Goal: Task Accomplishment & Management: Manage account settings

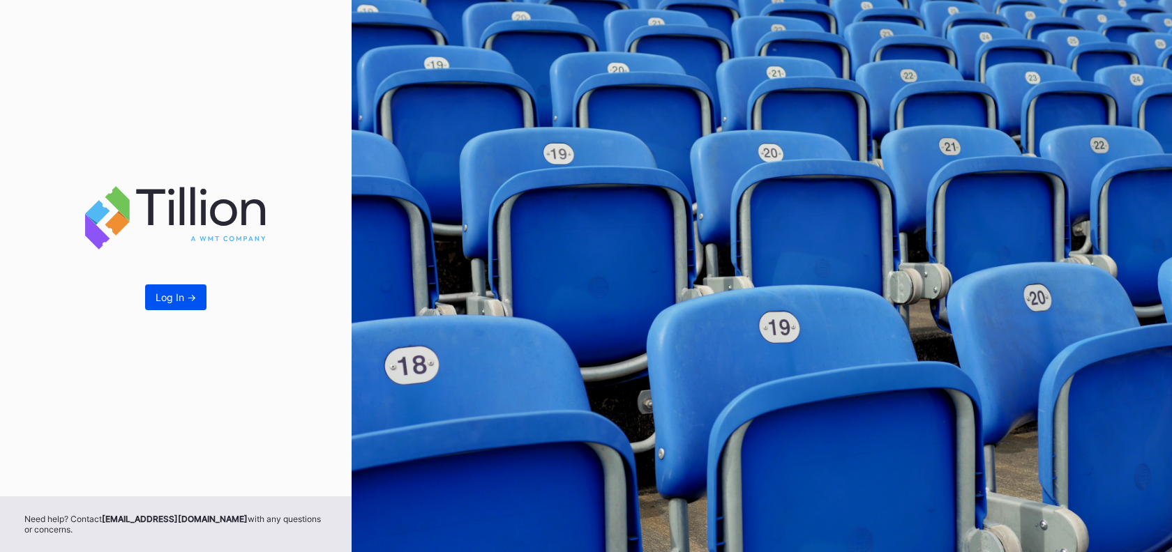
click at [198, 296] on button "Log In ->" at bounding box center [175, 298] width 61 height 26
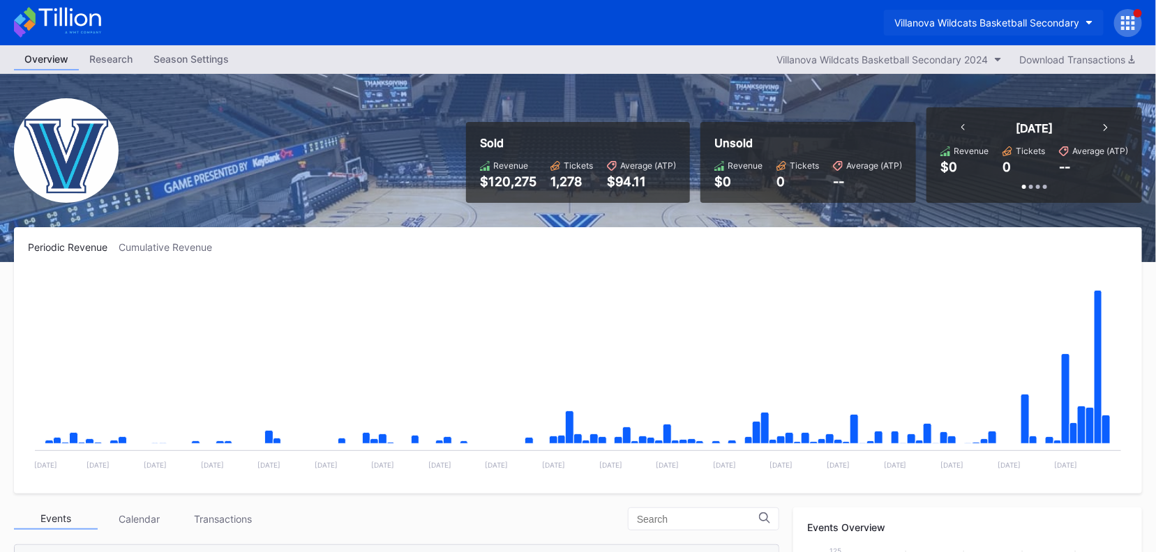
click at [1052, 25] on div "Villanova Wildcats Basketball Secondary" at bounding box center [986, 23] width 185 height 12
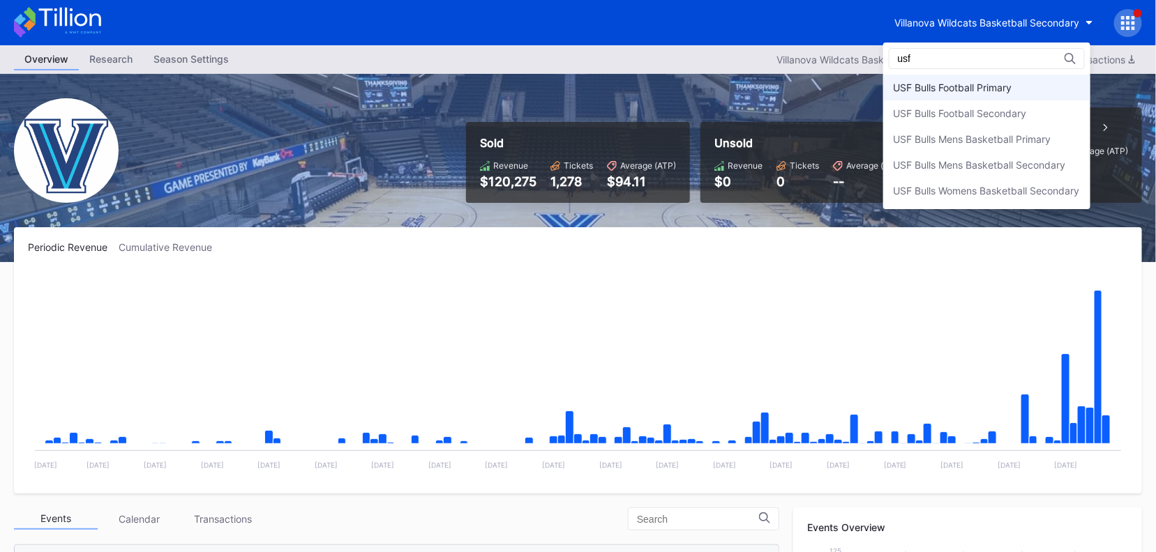
type input "usf"
click at [1011, 75] on div "USF Bulls Football Primary" at bounding box center [986, 88] width 207 height 26
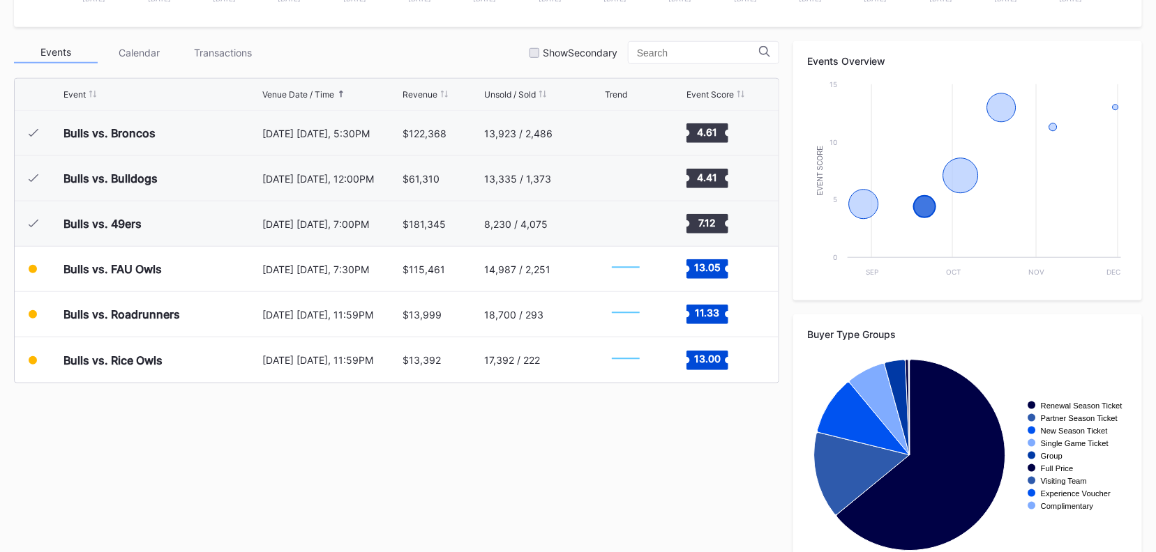
scroll to position [464, 0]
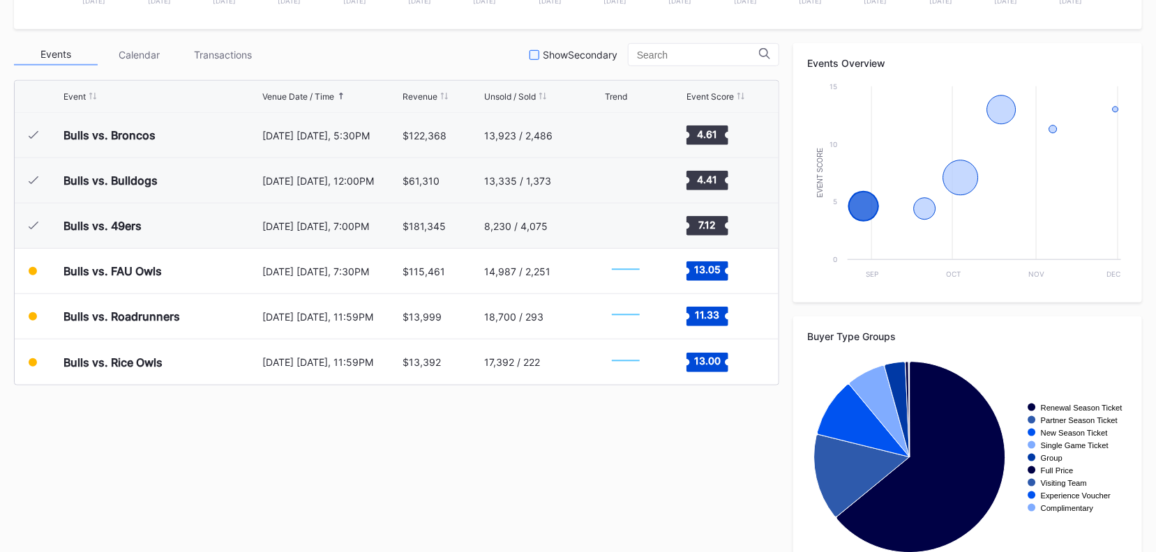
click at [545, 59] on div "Show Secondary" at bounding box center [573, 55] width 88 height 12
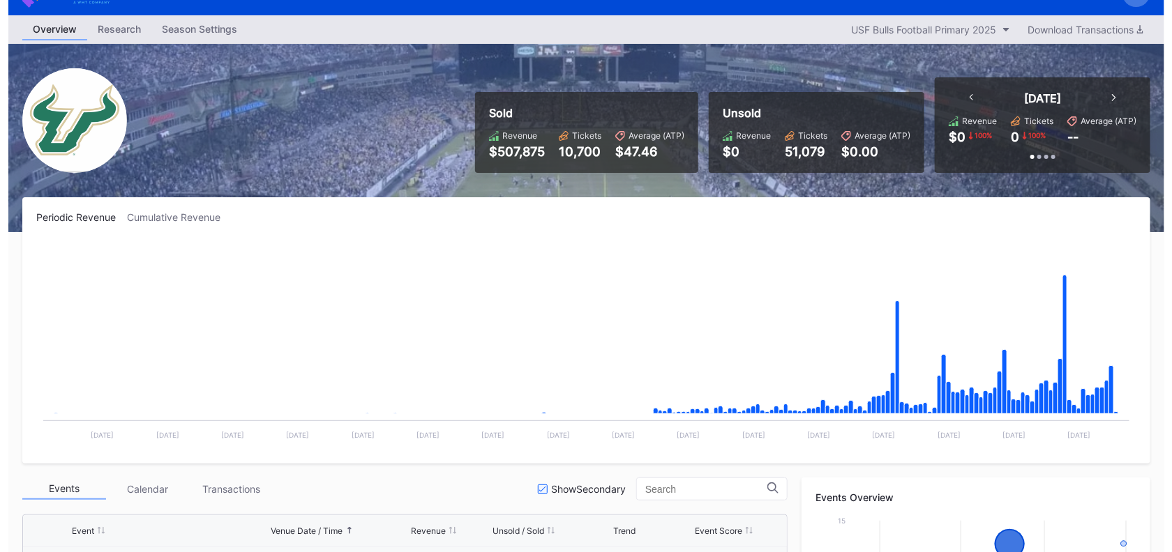
scroll to position [0, 0]
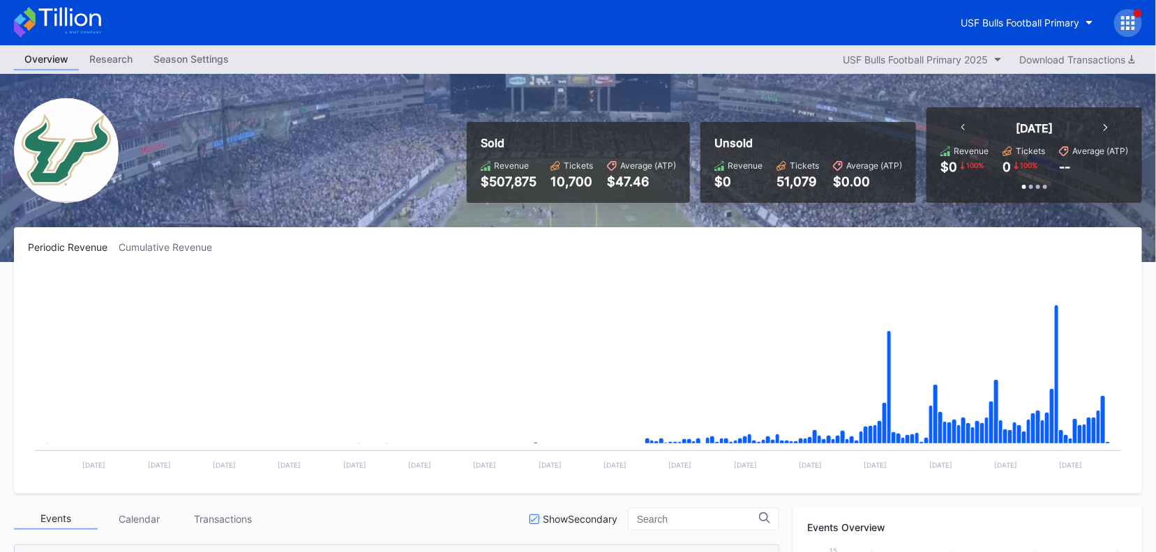
click at [172, 59] on div "Season Settings" at bounding box center [191, 59] width 96 height 20
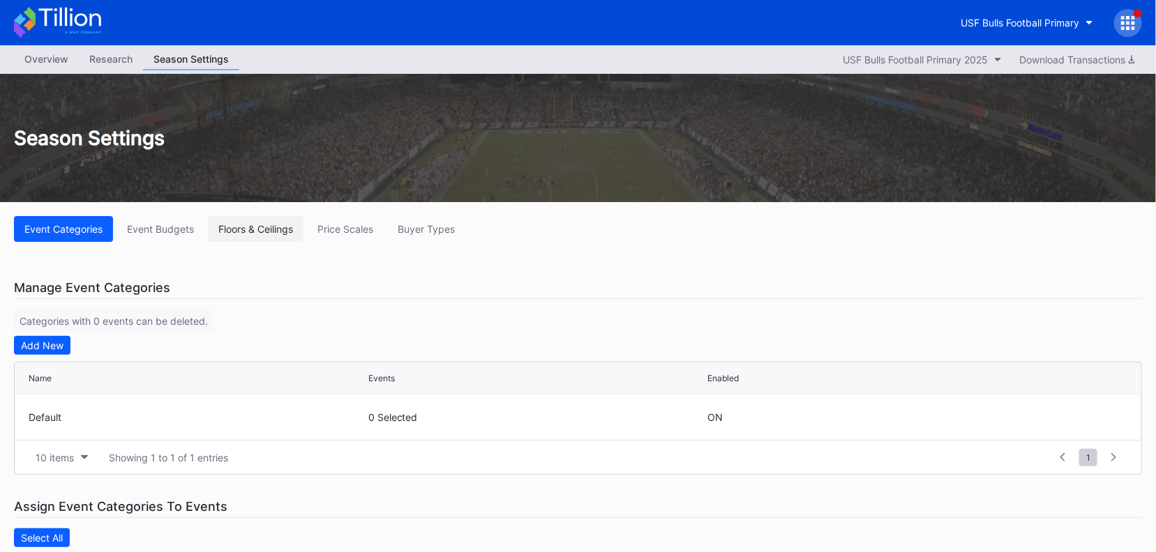
click at [250, 234] on div "Floors & Ceilings" at bounding box center [255, 229] width 75 height 12
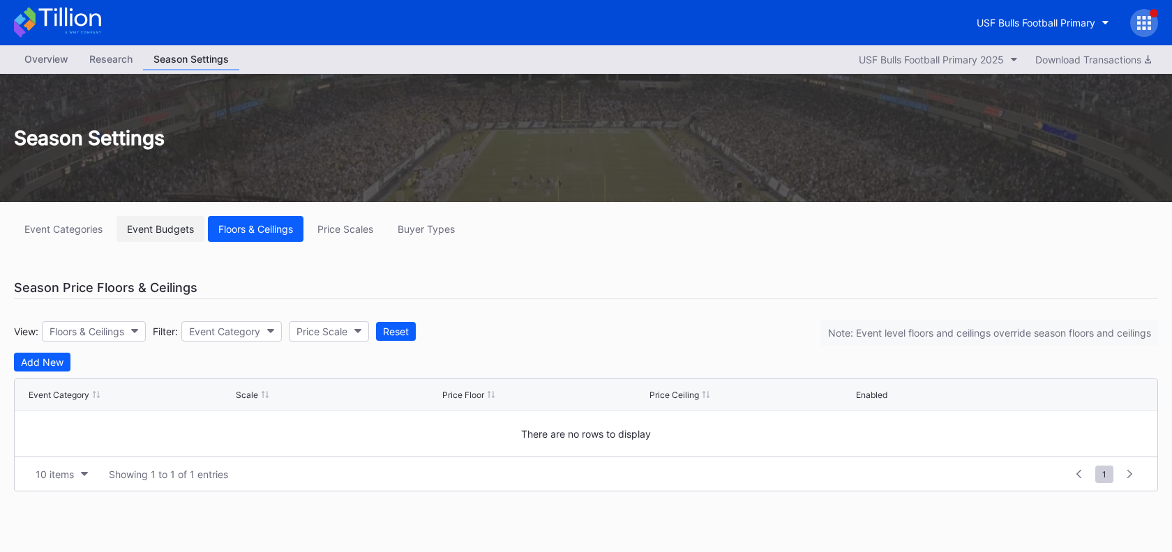
click at [177, 226] on div "Event Budgets" at bounding box center [160, 229] width 67 height 12
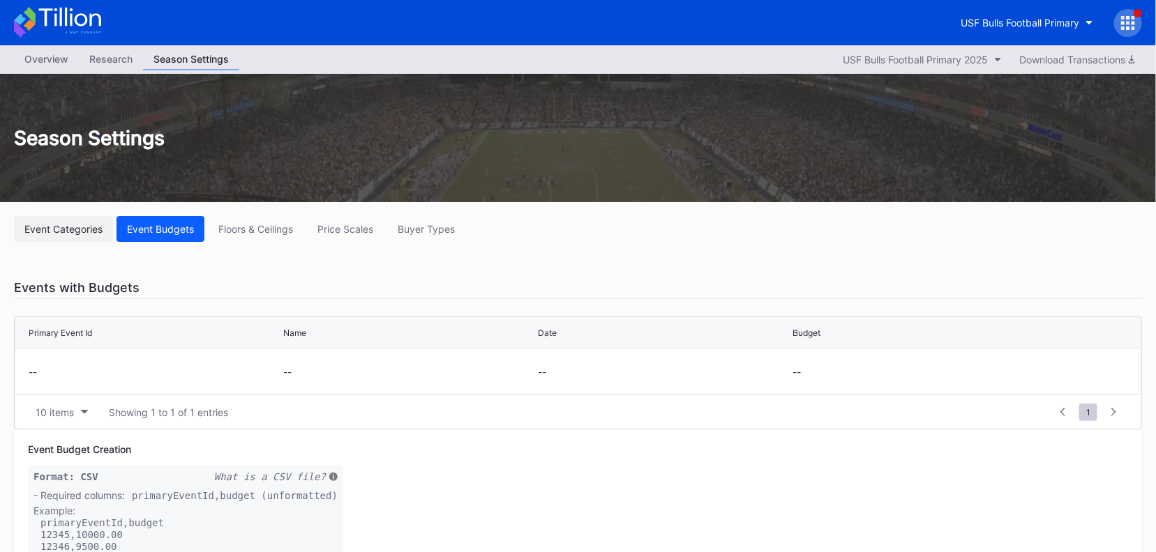
click at [86, 232] on div "Event Categories" at bounding box center [63, 229] width 78 height 12
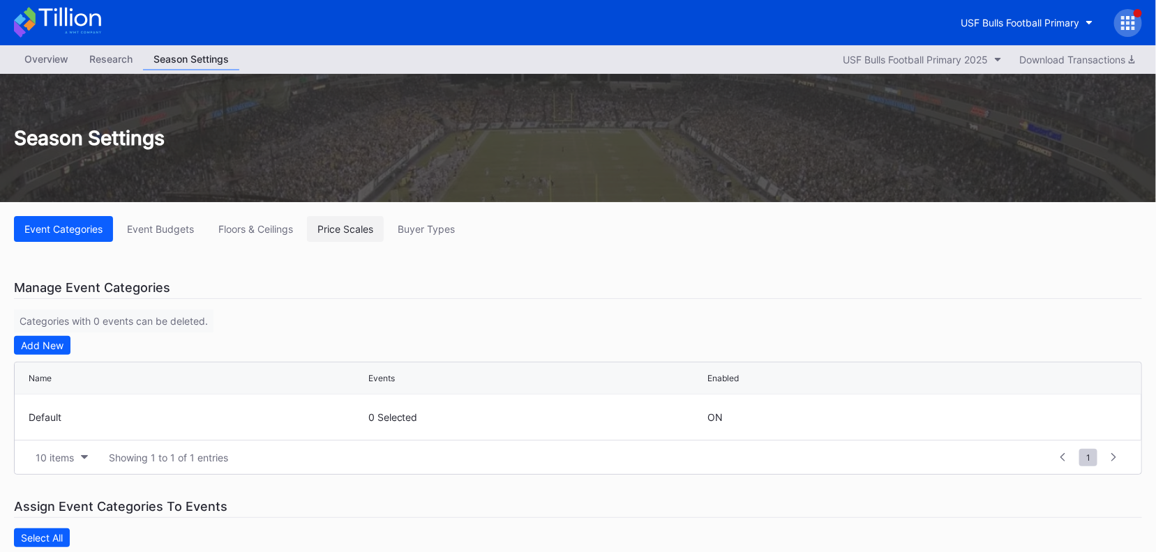
click at [338, 226] on div "Price Scales" at bounding box center [345, 229] width 56 height 12
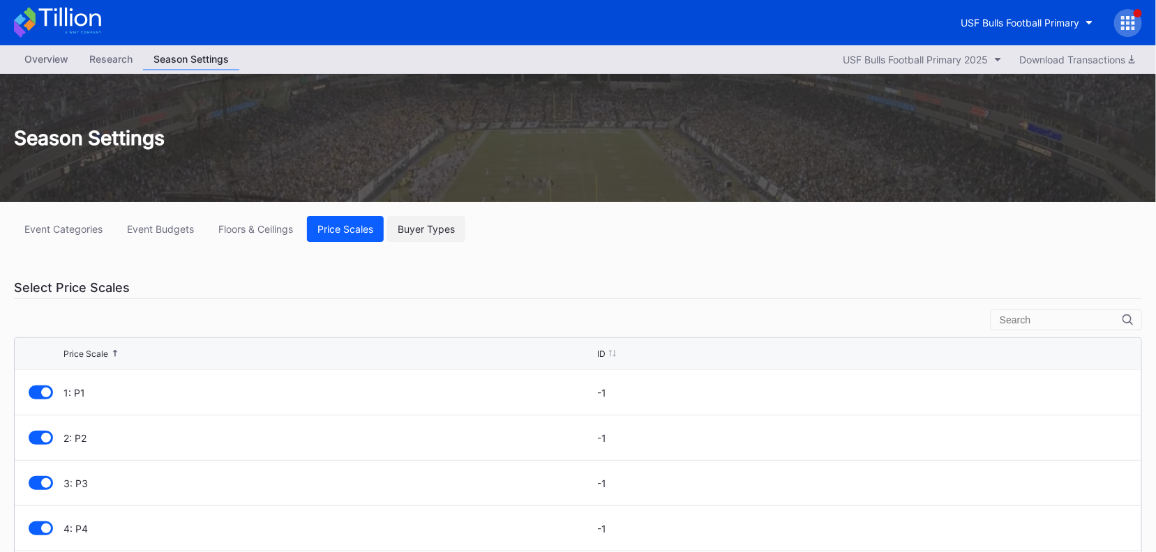
click at [439, 225] on div "Buyer Types" at bounding box center [426, 229] width 57 height 12
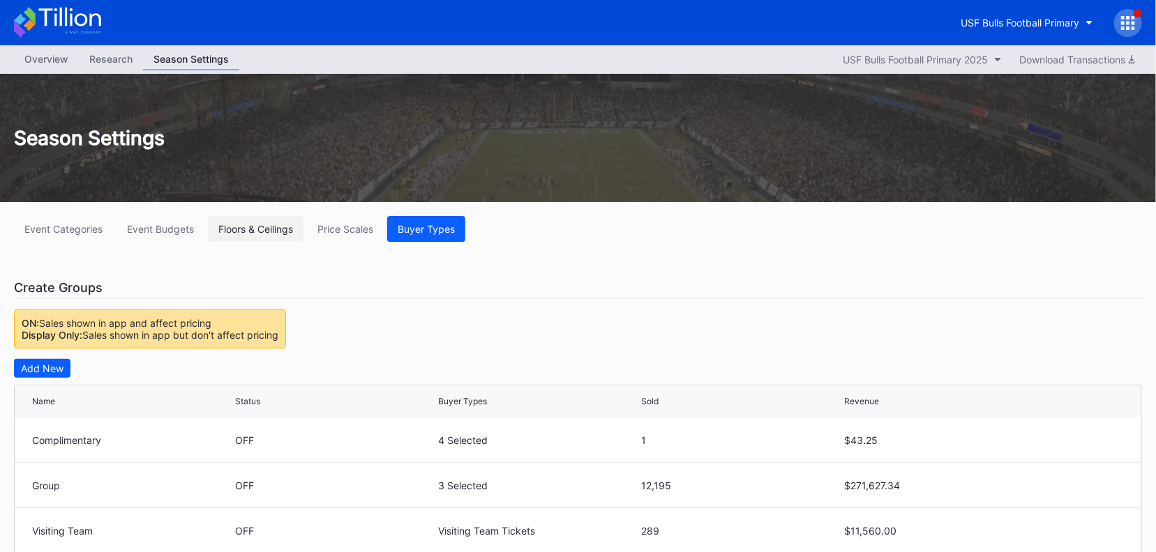
click at [255, 232] on div "Floors & Ceilings" at bounding box center [255, 229] width 75 height 12
